Goal: Information Seeking & Learning: Find specific page/section

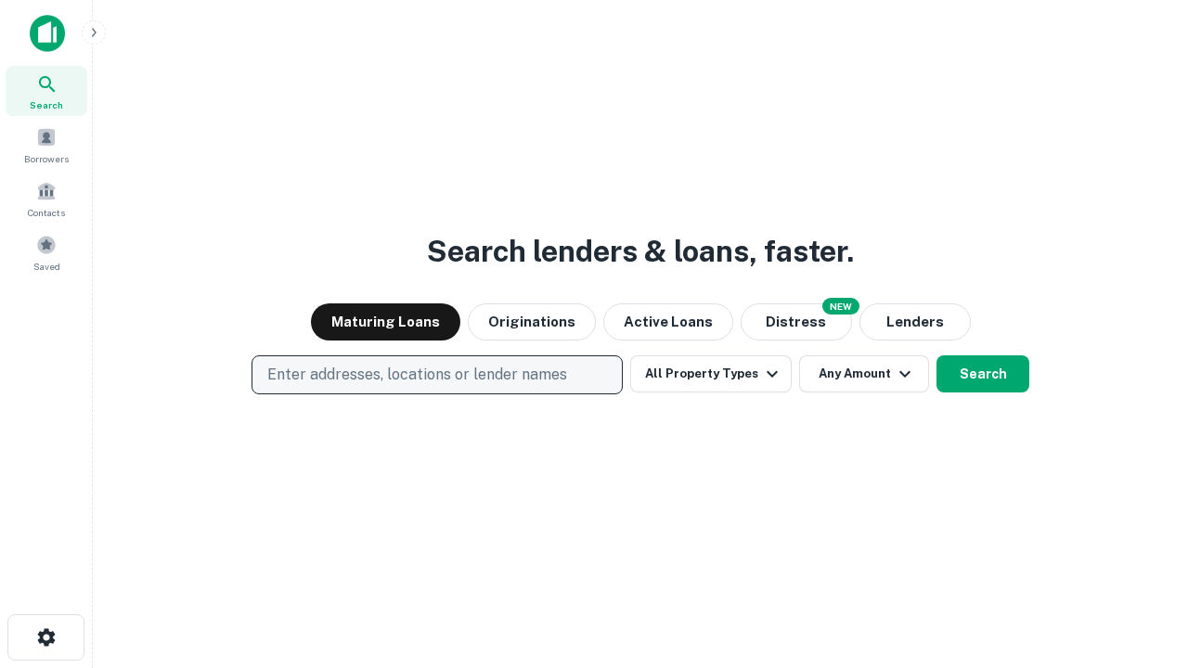
click at [436, 375] on p "Enter addresses, locations or lender names" at bounding box center [417, 375] width 300 height 22
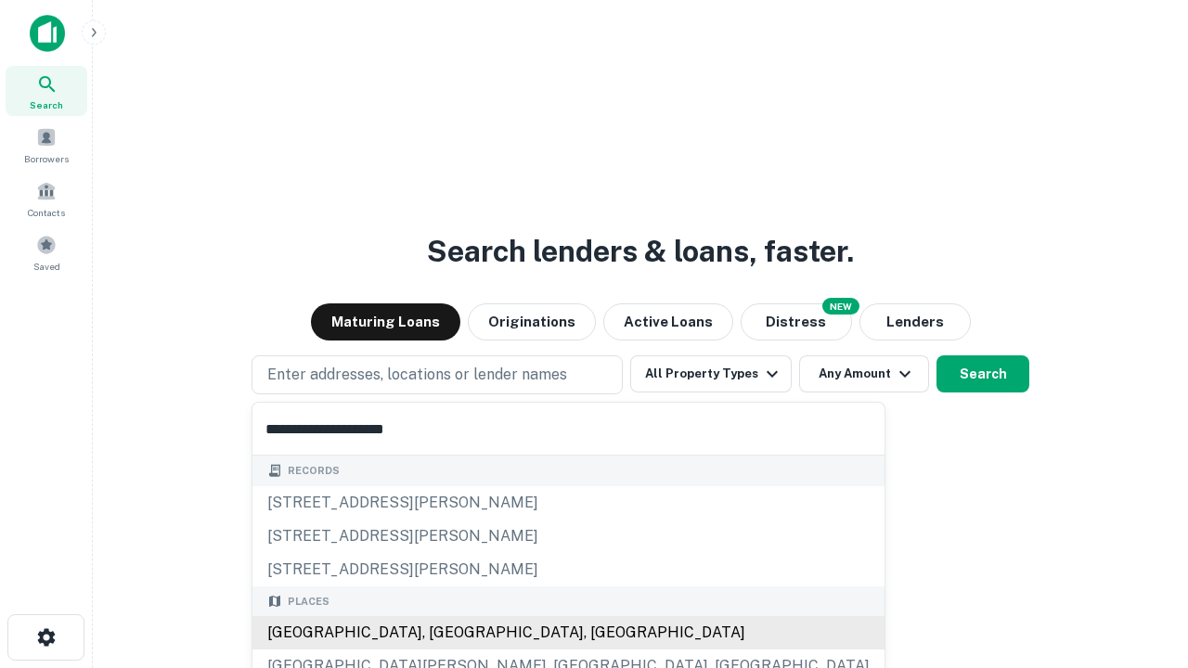
click at [444, 633] on div "[GEOGRAPHIC_DATA], [GEOGRAPHIC_DATA], [GEOGRAPHIC_DATA]" at bounding box center [568, 632] width 632 height 33
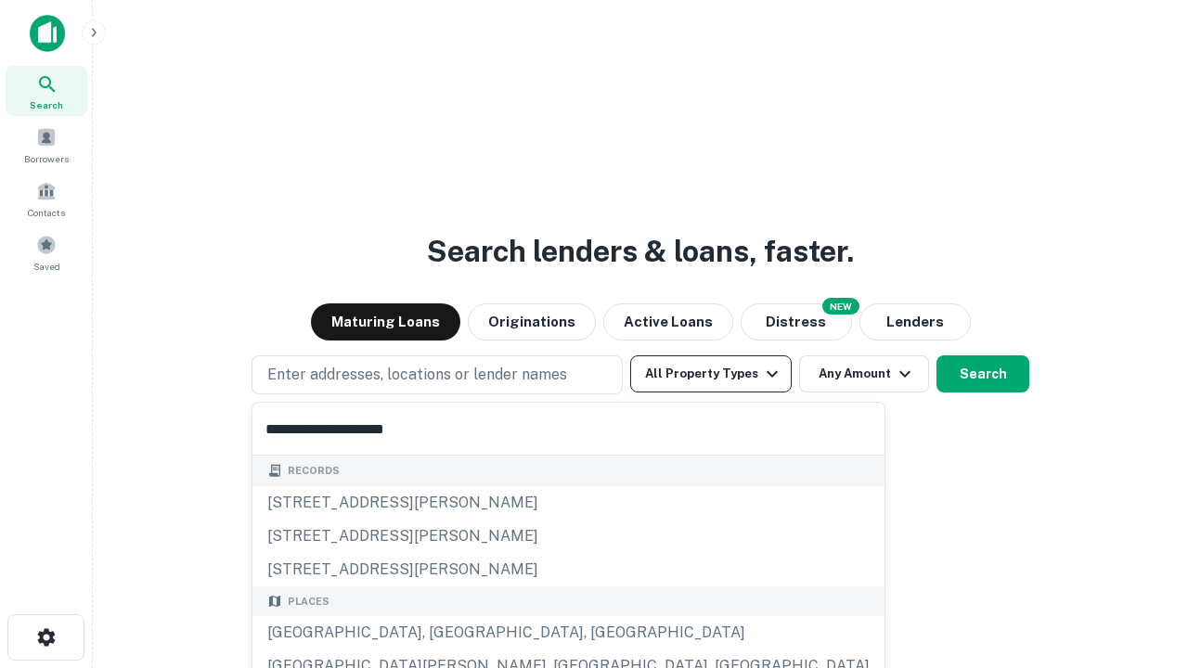
click at [711, 374] on button "All Property Types" at bounding box center [710, 373] width 161 height 37
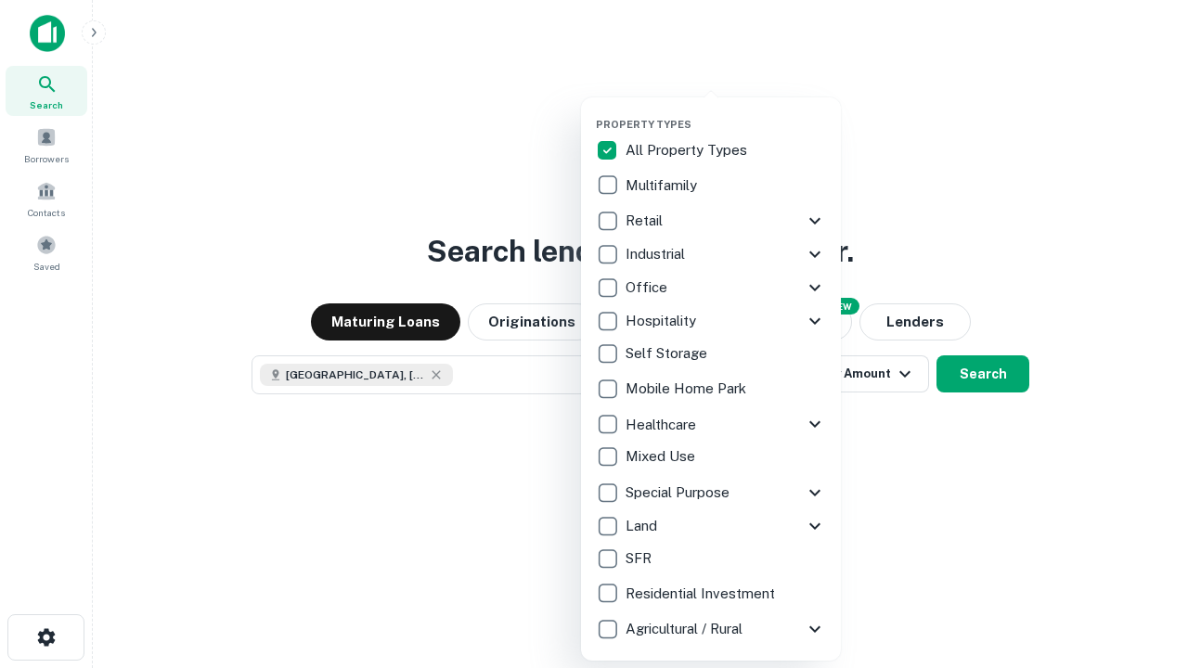
click at [726, 112] on button "button" at bounding box center [726, 112] width 260 height 1
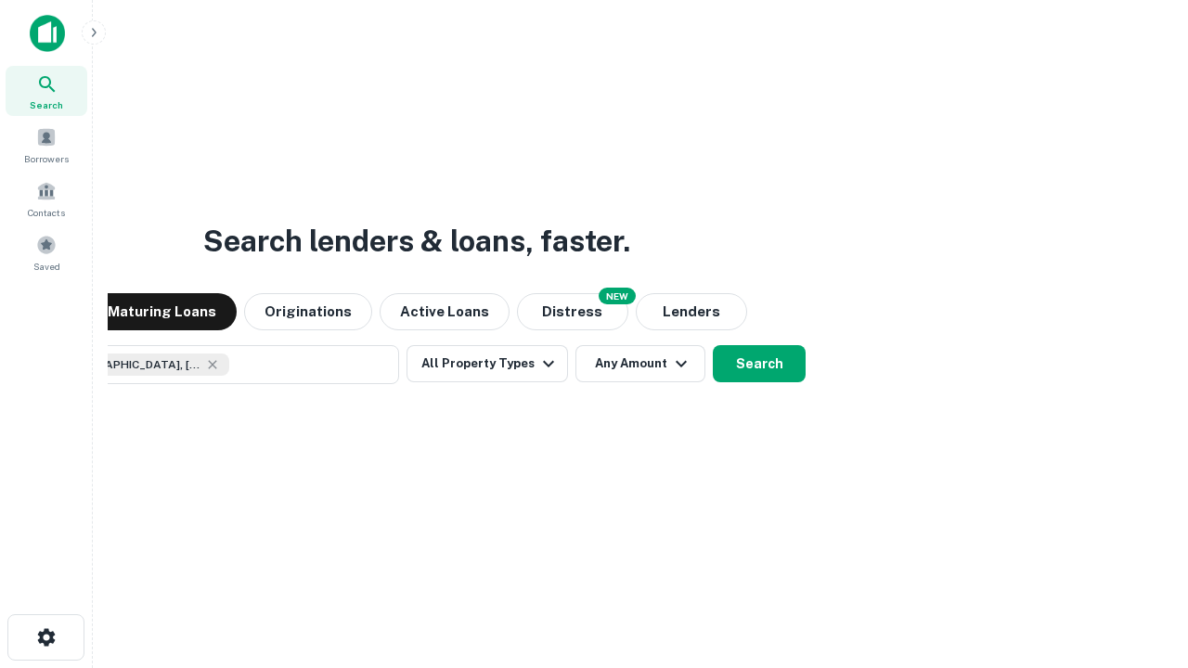
scroll to position [30, 0]
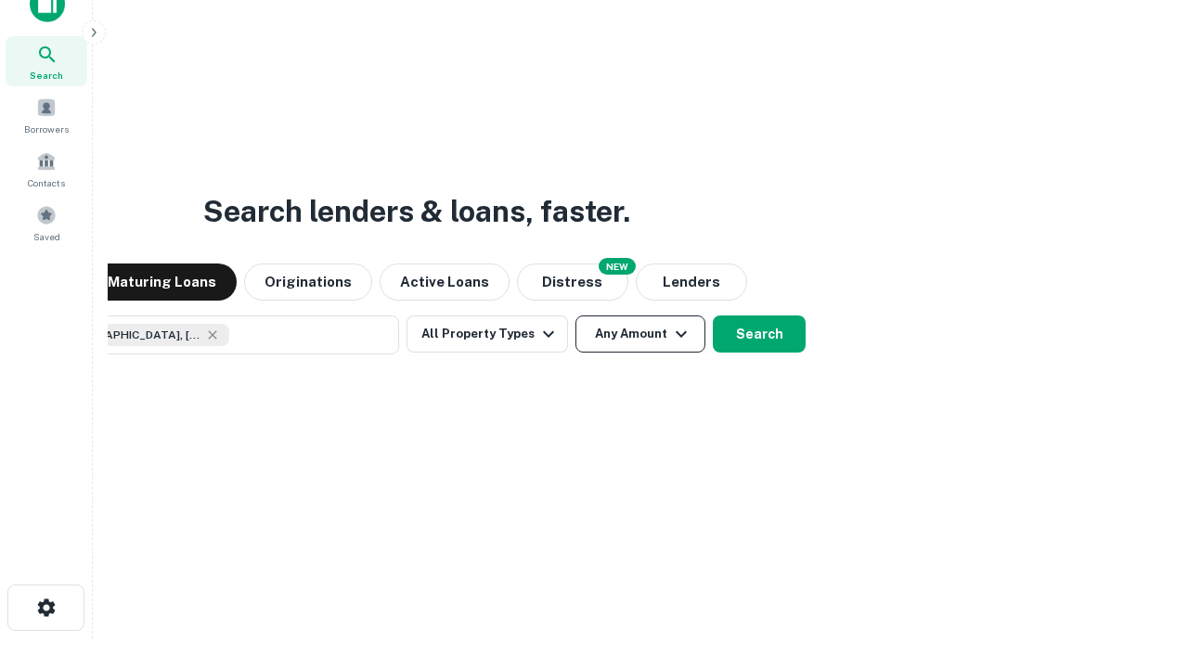
click at [575, 315] on button "Any Amount" at bounding box center [640, 333] width 130 height 37
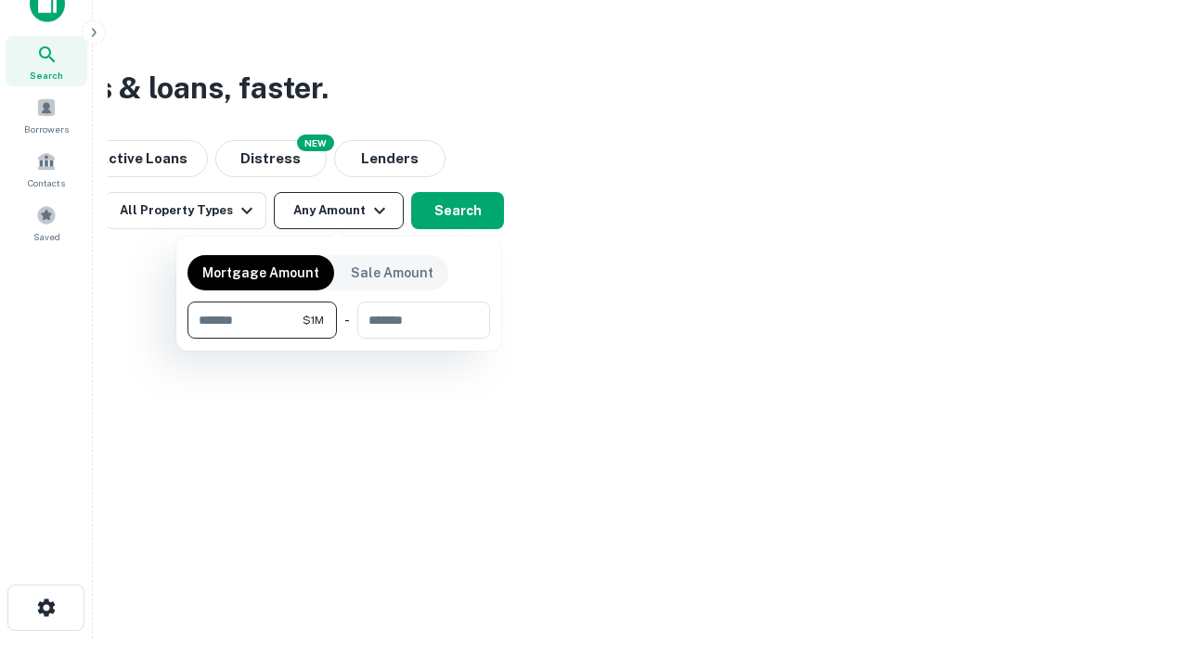
type input "*******"
click at [339, 339] on button "button" at bounding box center [338, 339] width 302 height 1
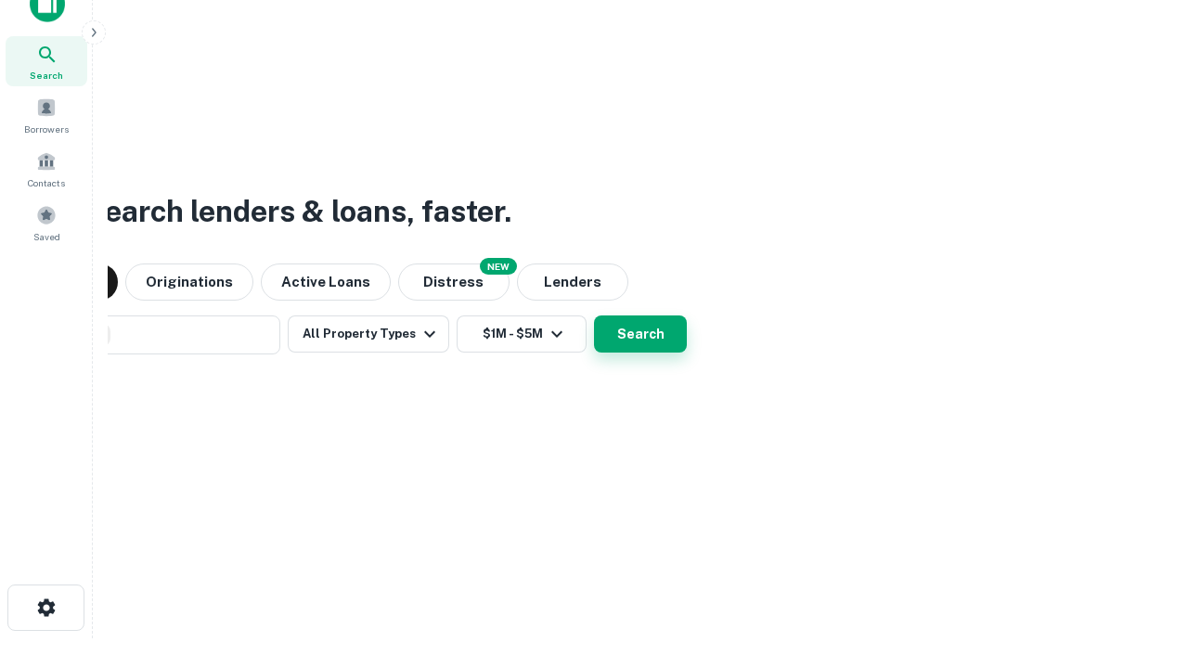
click at [594, 315] on button "Search" at bounding box center [640, 333] width 93 height 37
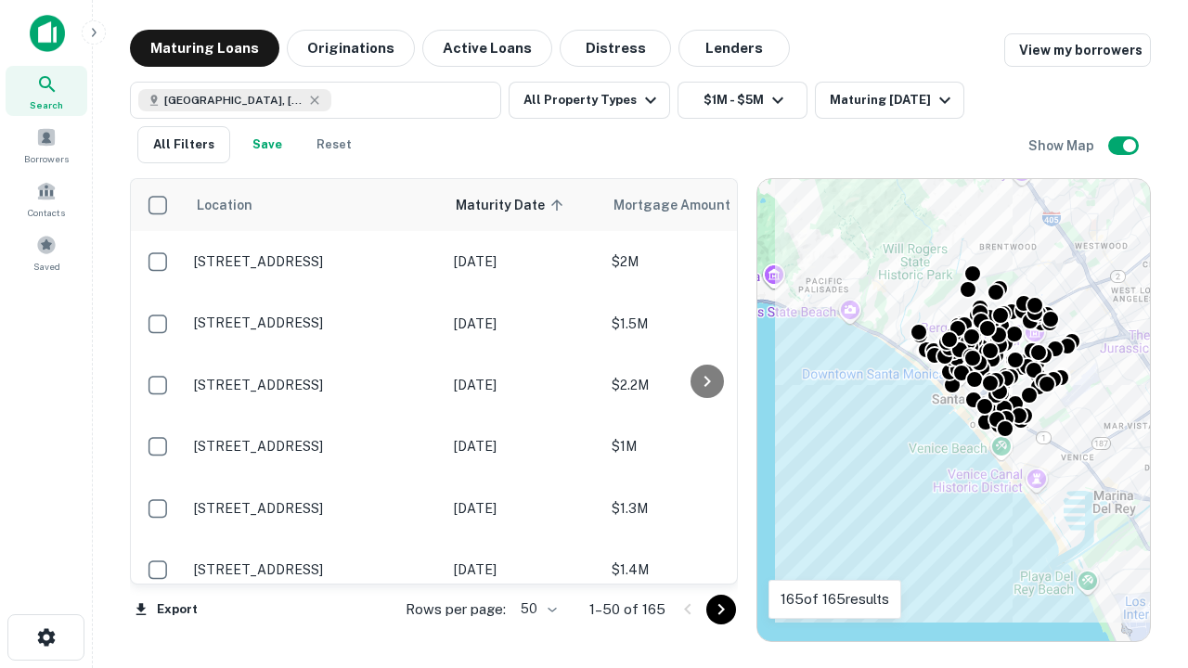
click at [535, 609] on body "Search Borrowers Contacts Saved Maturing Loans Originations Active Loans Distre…" at bounding box center [594, 334] width 1188 height 668
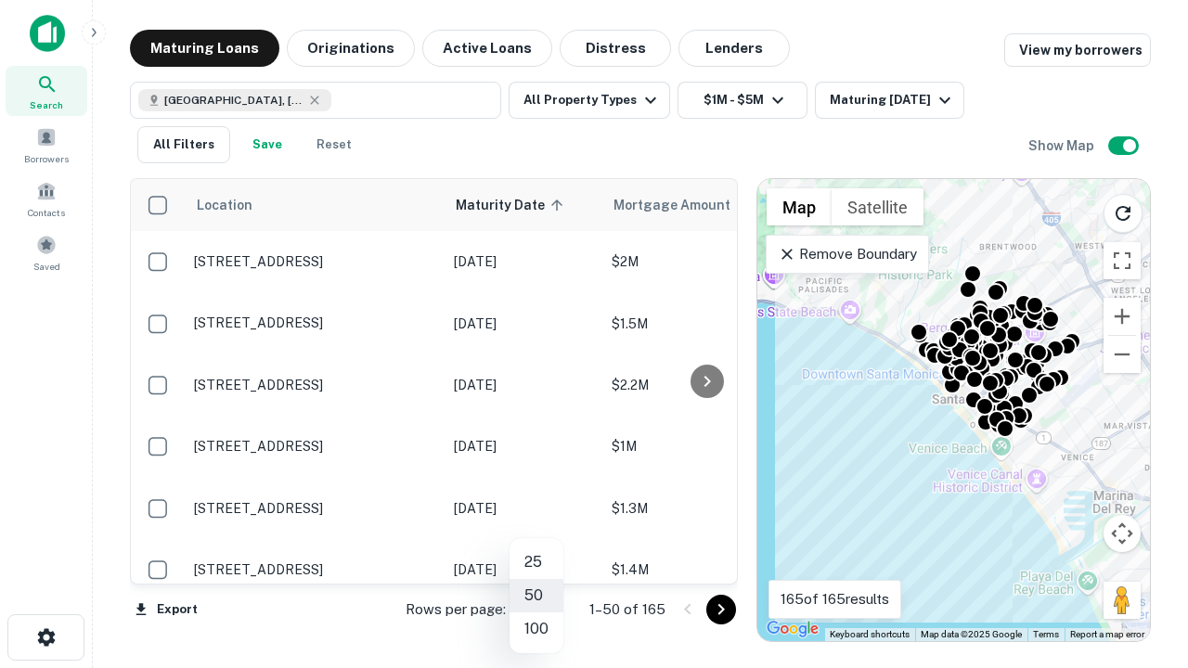
click at [536, 562] on li "25" at bounding box center [536, 562] width 54 height 33
